Goal: Information Seeking & Learning: Learn about a topic

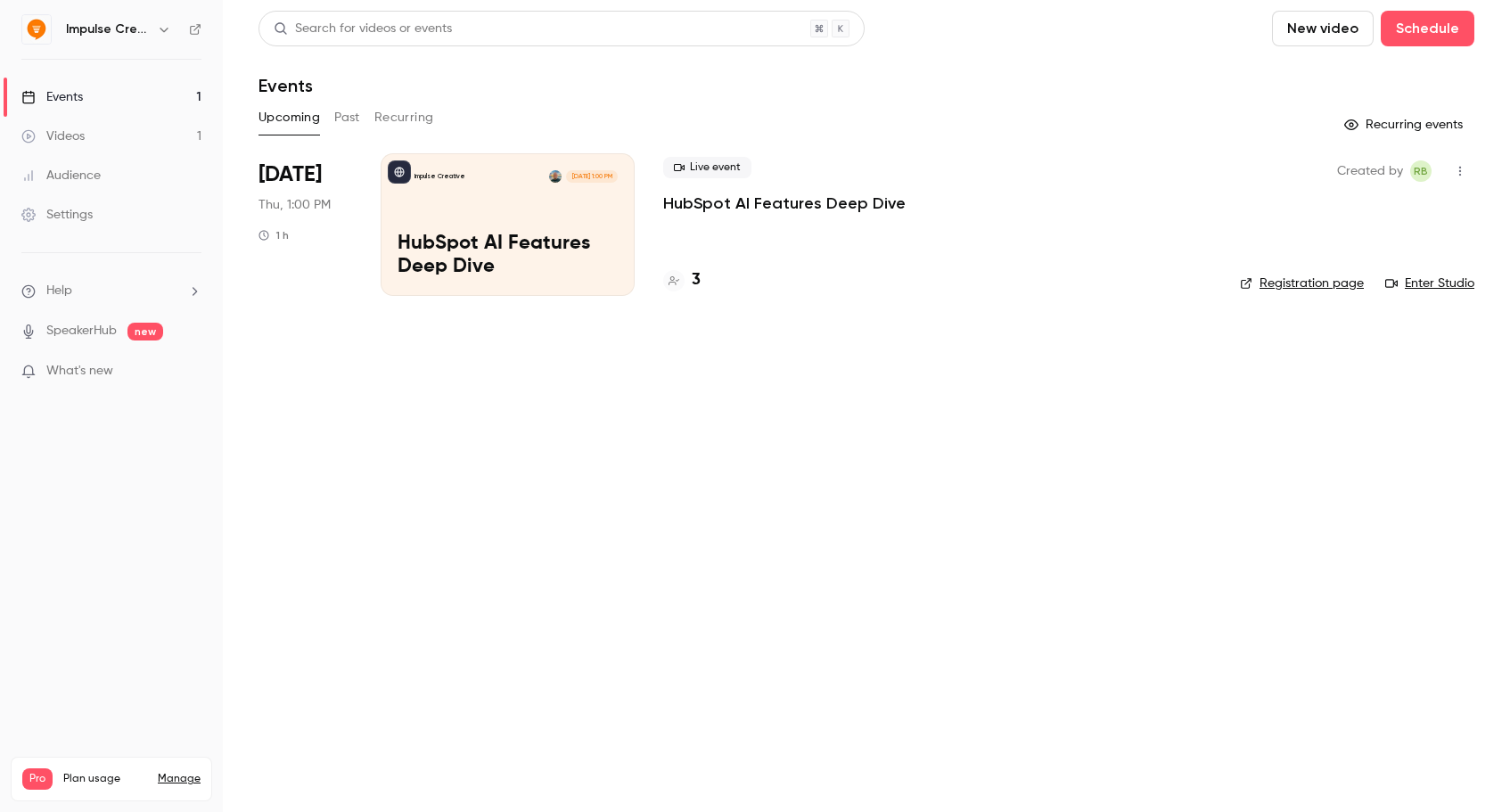
click at [339, 105] on button "Past" at bounding box center [347, 118] width 26 height 29
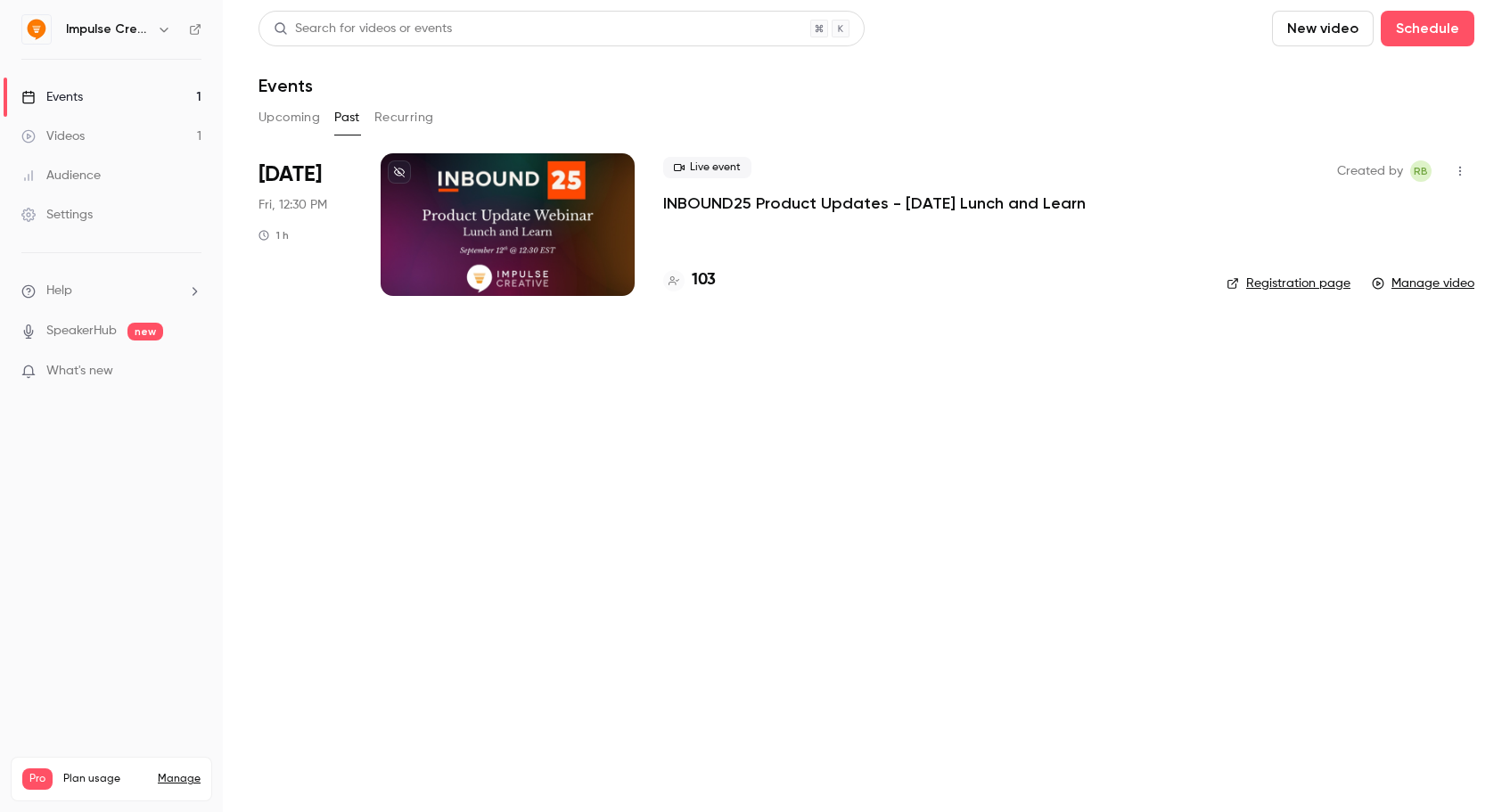
click at [749, 196] on p "INBOUND25 Product Updates - [DATE] Lunch and Learn" at bounding box center [875, 203] width 422 height 22
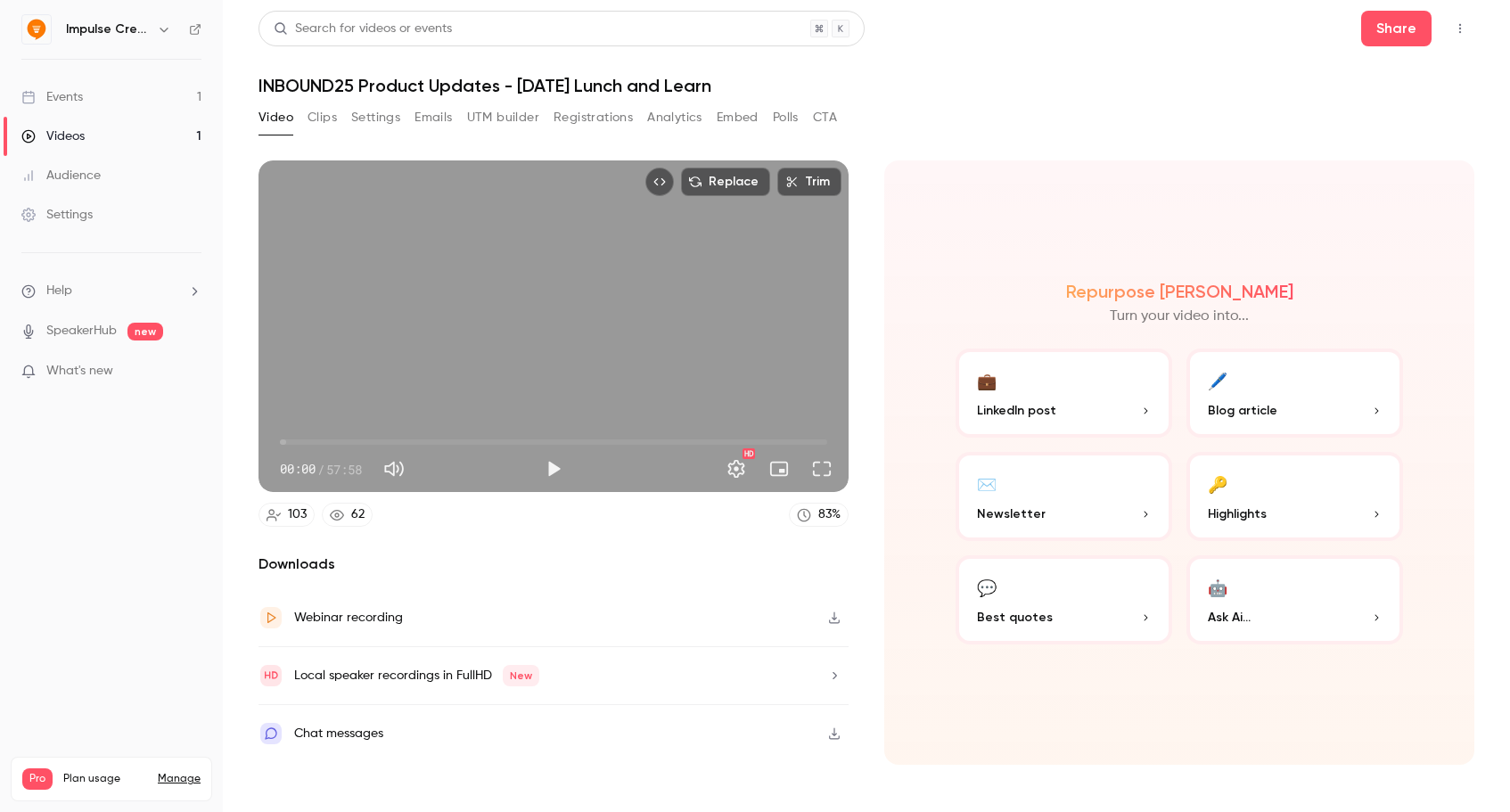
click at [1315, 406] on p "Blog article" at bounding box center [1295, 411] width 174 height 19
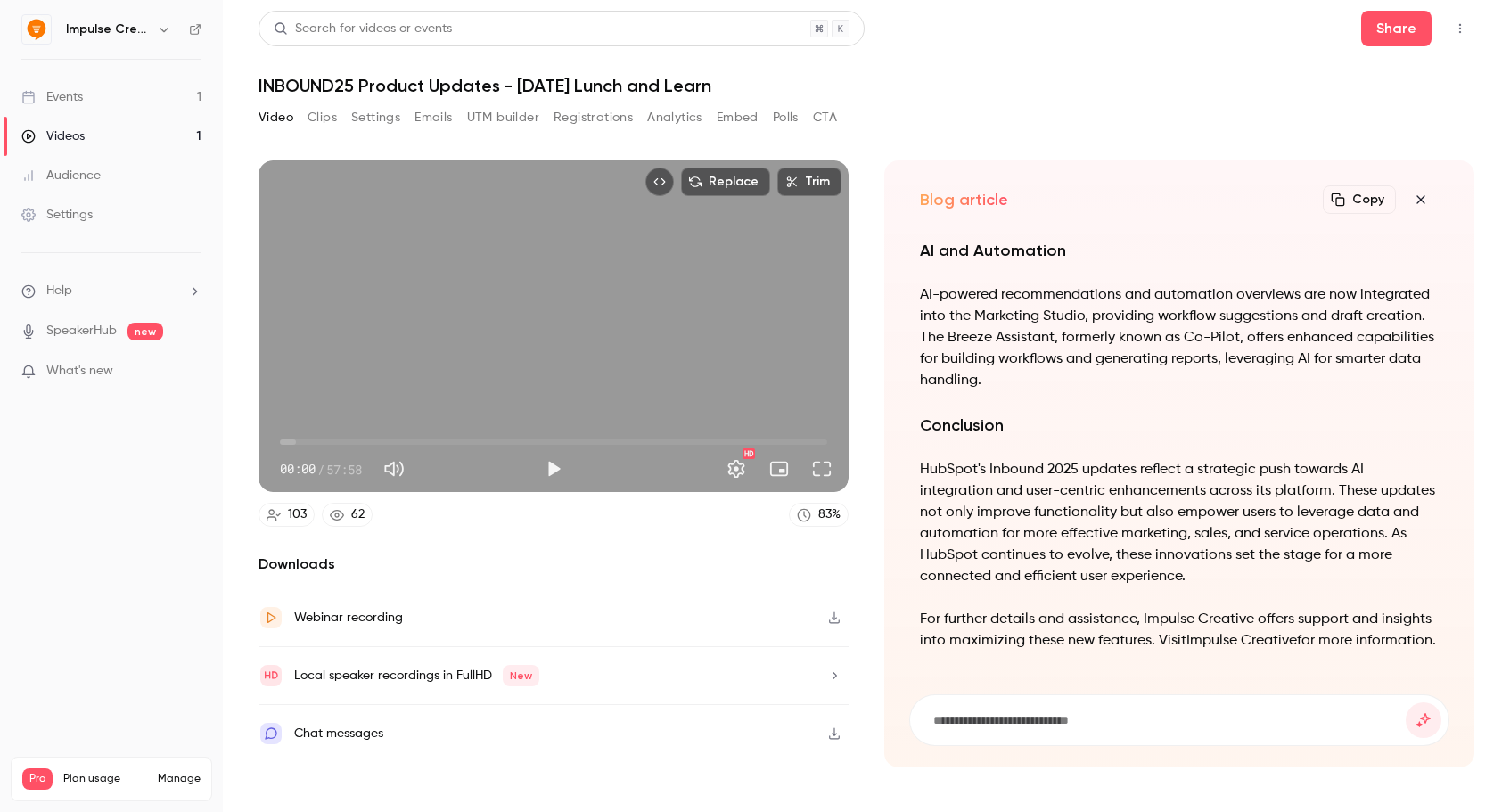
click at [1420, 199] on icon "button" at bounding box center [1421, 200] width 22 height 14
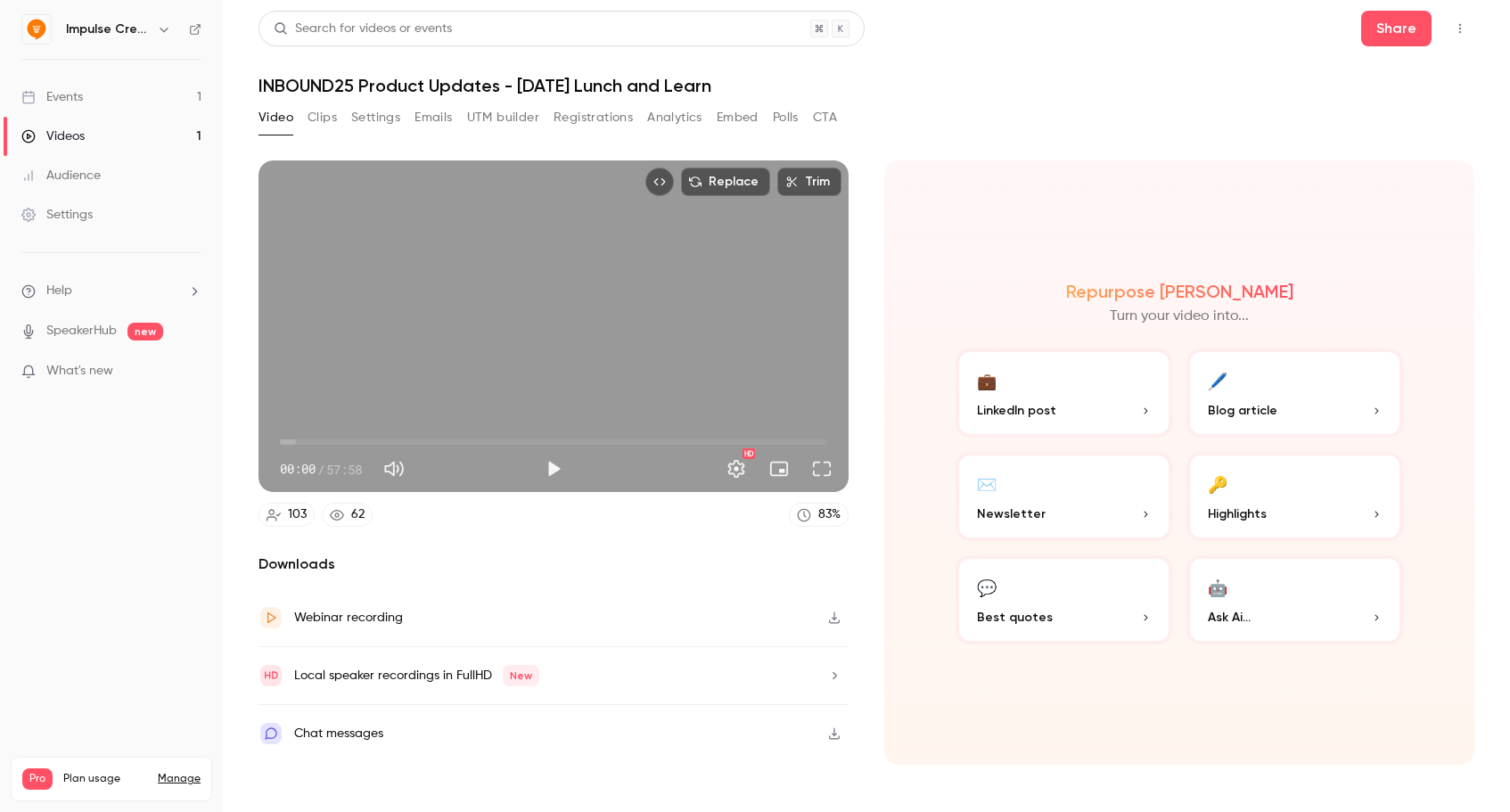
click at [1280, 512] on p "Highlights" at bounding box center [1295, 514] width 174 height 19
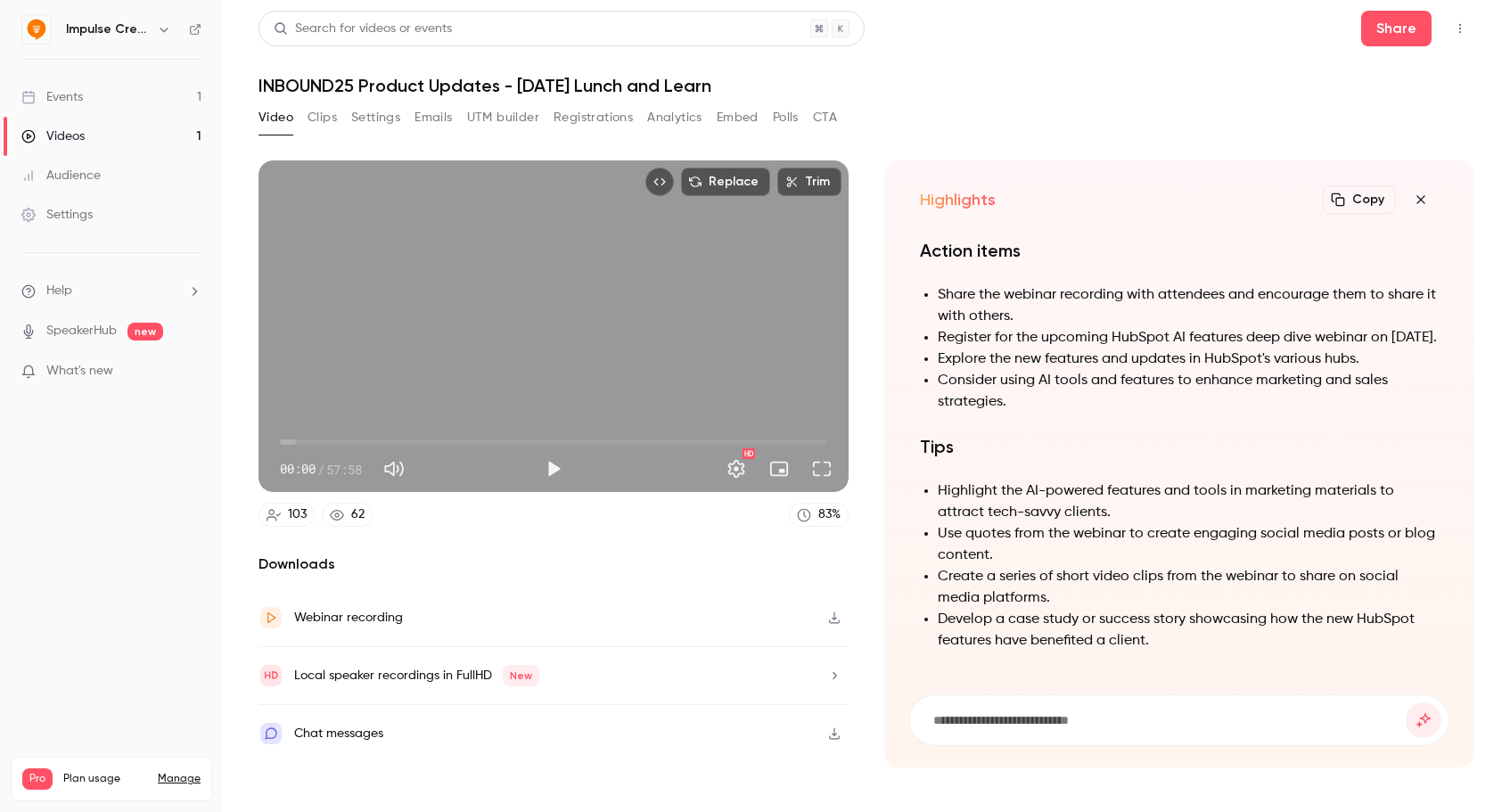
click at [425, 524] on div "103 62 83 %" at bounding box center [553, 514] width 590 height 24
click at [345, 513] on link "62" at bounding box center [346, 514] width 50 height 24
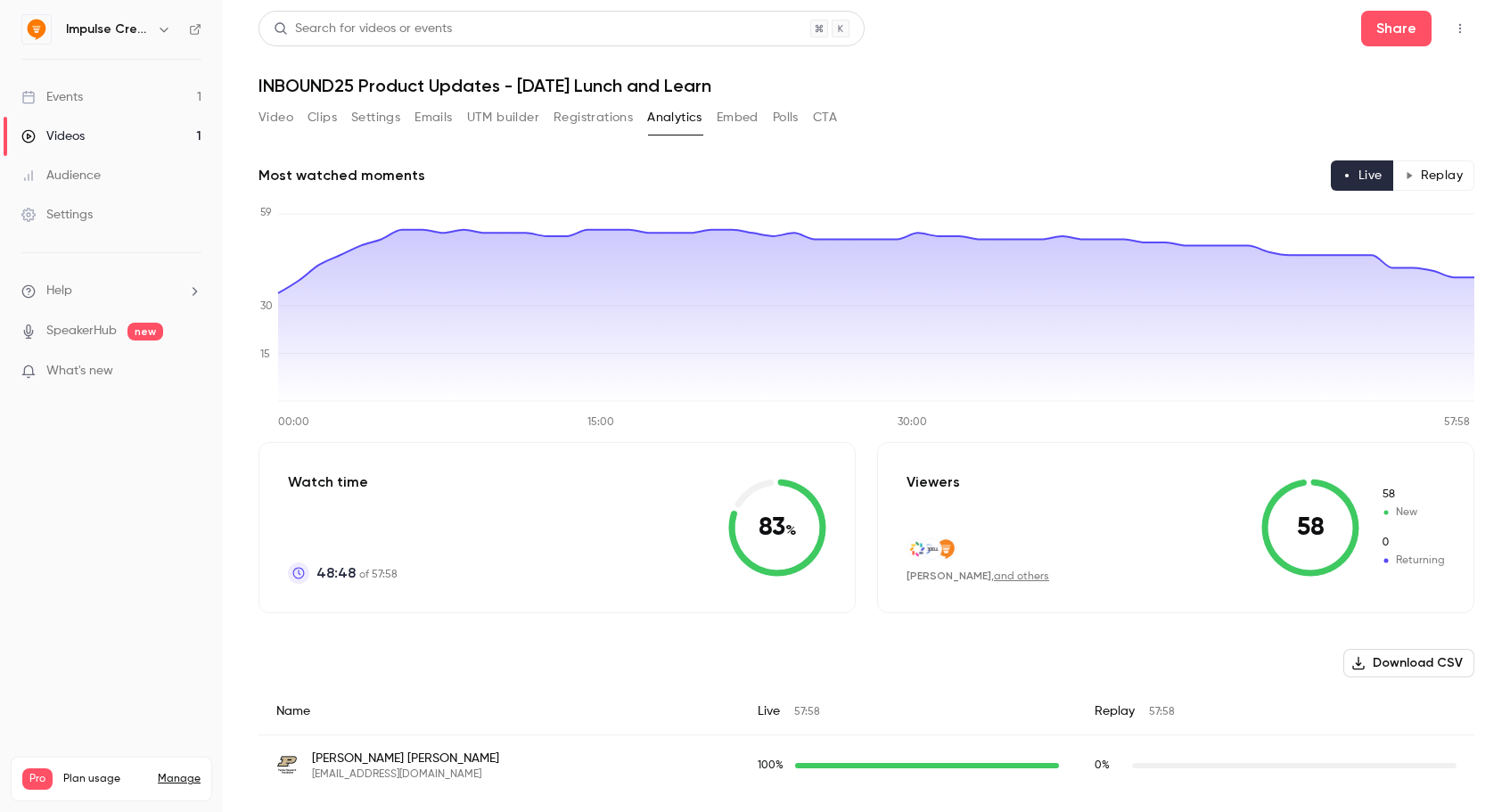
click at [112, 92] on link "Events 1" at bounding box center [111, 97] width 223 height 39
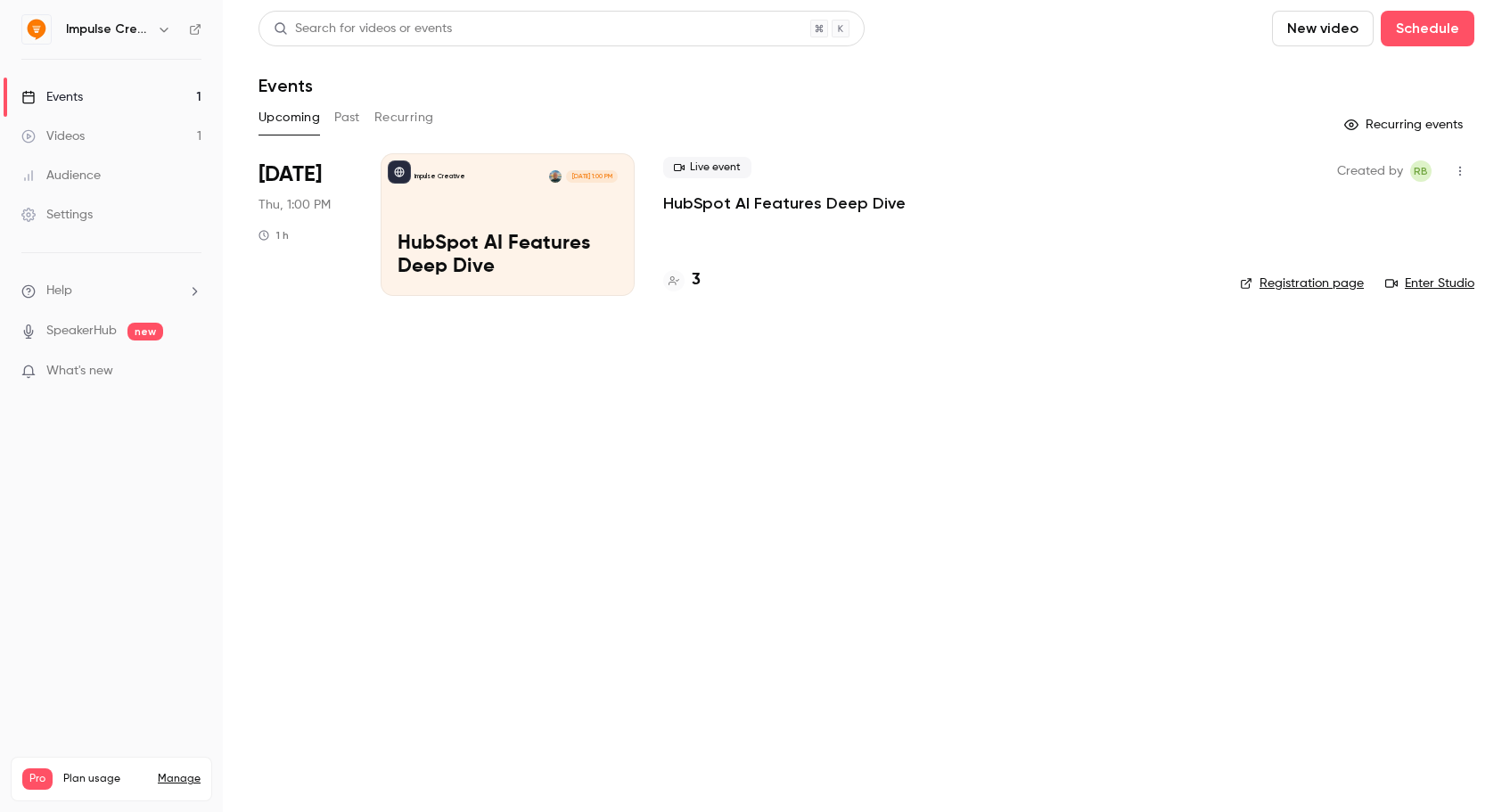
click at [1455, 164] on button "button" at bounding box center [1461, 171] width 29 height 29
click at [1090, 240] on div at bounding box center [755, 406] width 1510 height 812
click at [1275, 285] on link "Registration page" at bounding box center [1302, 283] width 124 height 18
click at [417, 226] on div "Impulse Creative [DATE] 1:00 PM HubSpot AI Features Deep Dive" at bounding box center [507, 224] width 254 height 143
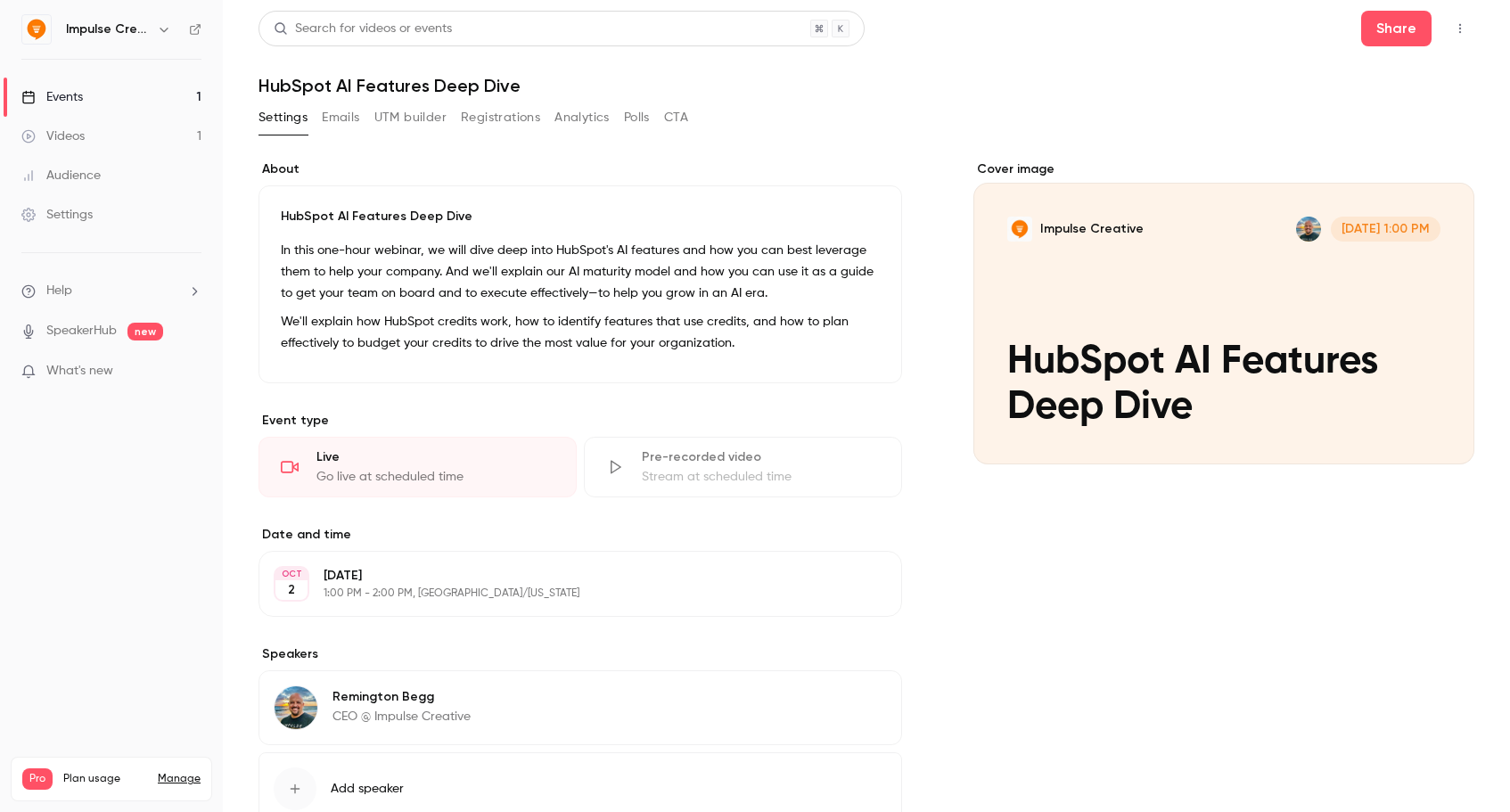
click at [338, 119] on button "Emails" at bounding box center [339, 118] width 37 height 29
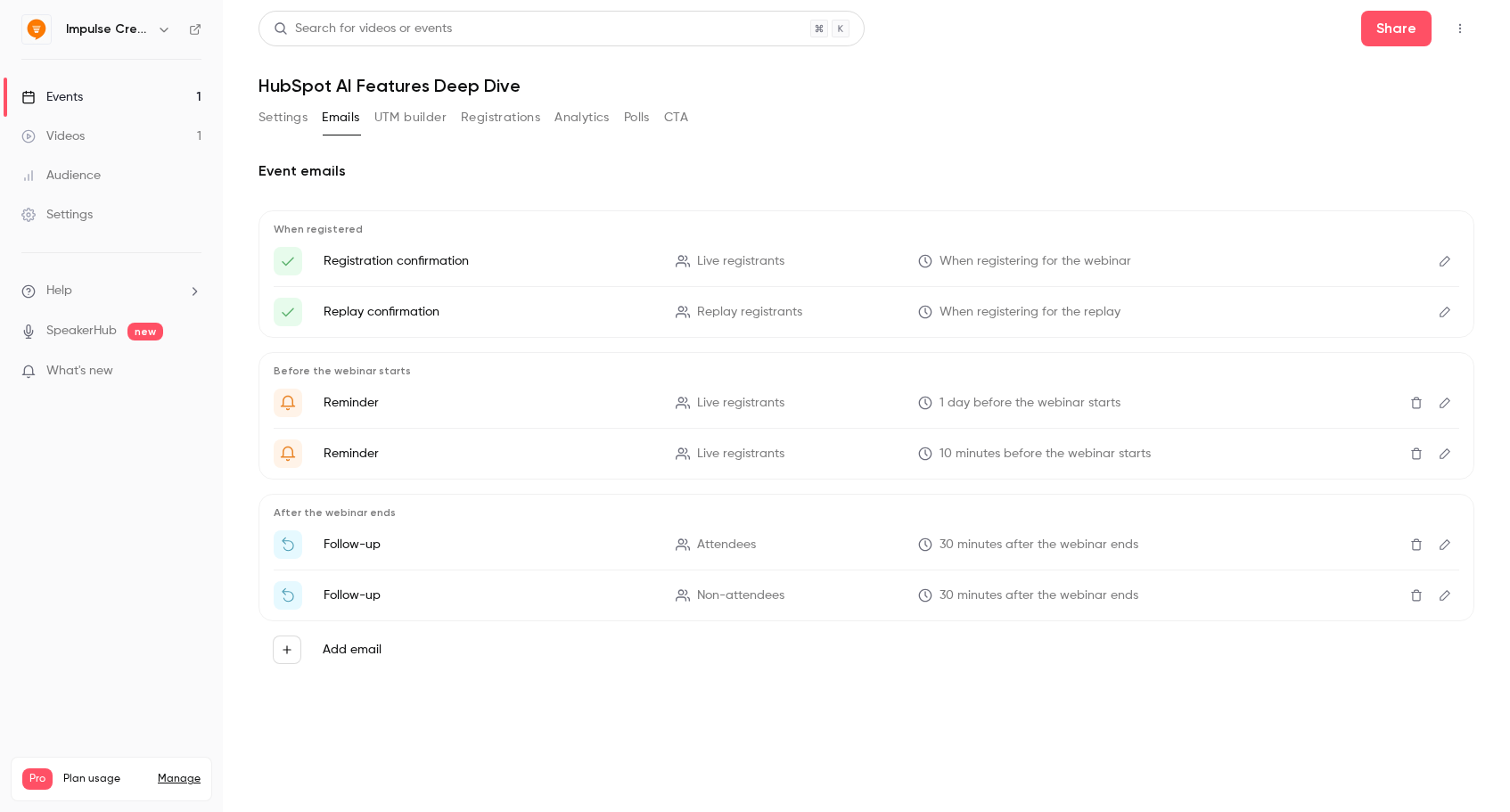
click at [1446, 590] on icon "Edit" at bounding box center [1444, 595] width 14 height 12
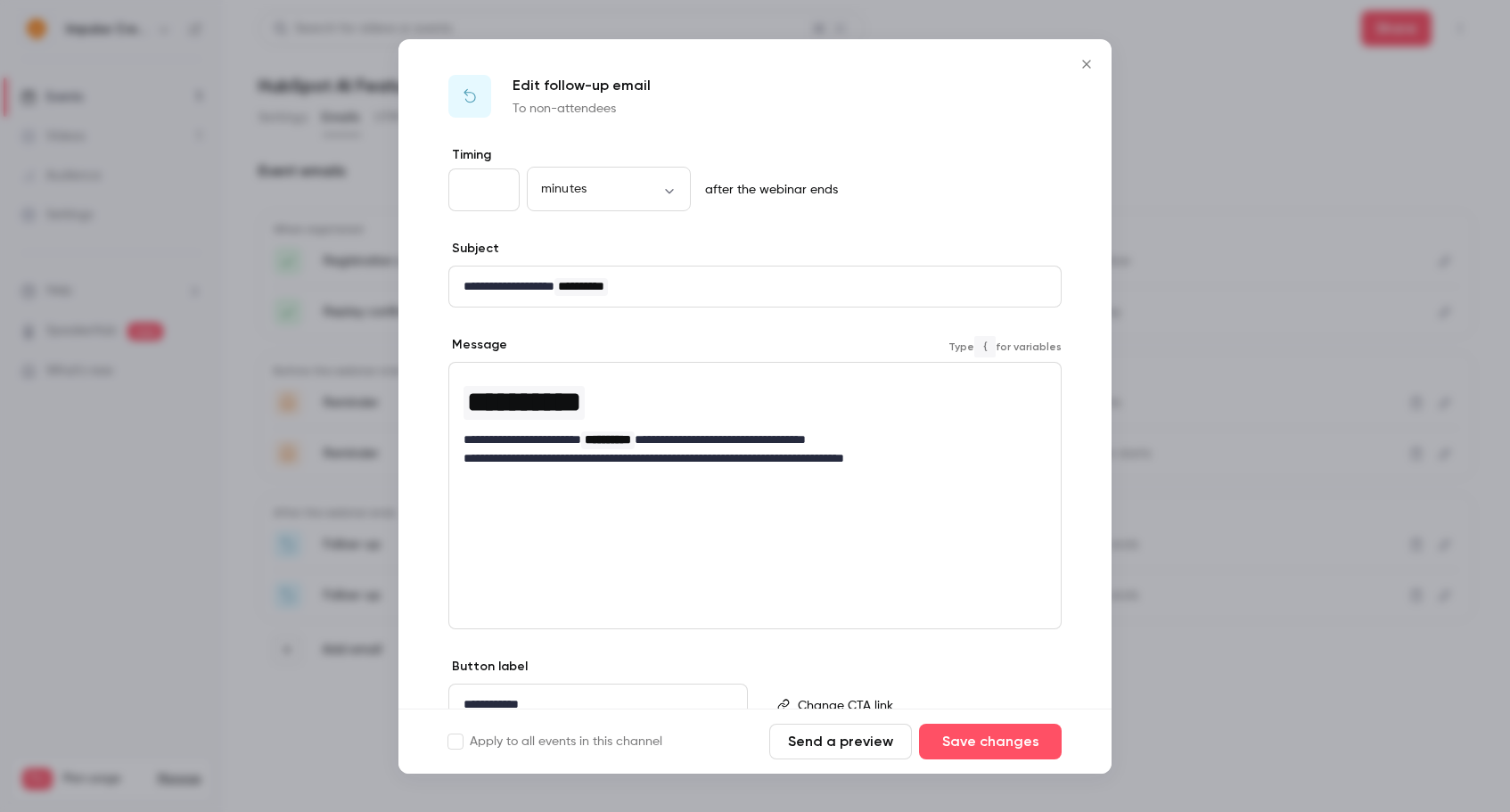
click at [668, 457] on p "**********" at bounding box center [755, 459] width 583 height 19
click at [1091, 64] on icon "Close" at bounding box center [1087, 64] width 22 height 14
